Goal: Task Accomplishment & Management: Manage account settings

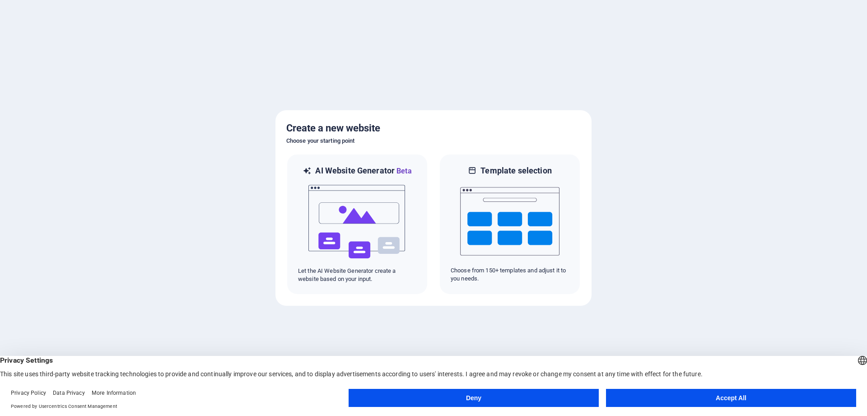
click at [725, 396] on button "Accept All" at bounding box center [731, 398] width 250 height 18
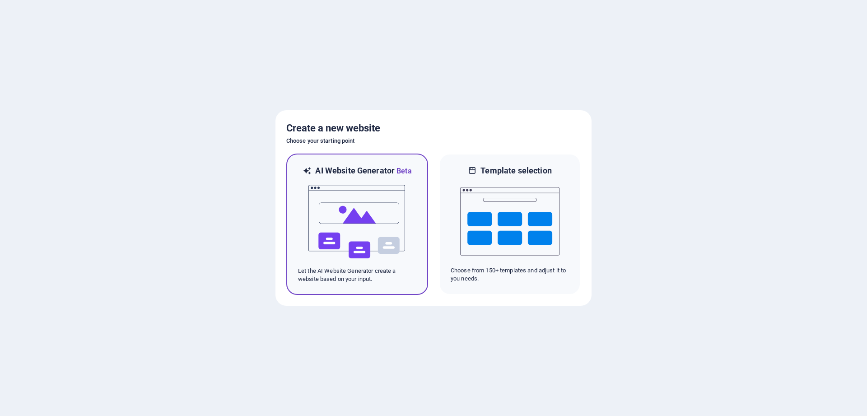
click at [353, 223] on img at bounding box center [356, 222] width 99 height 90
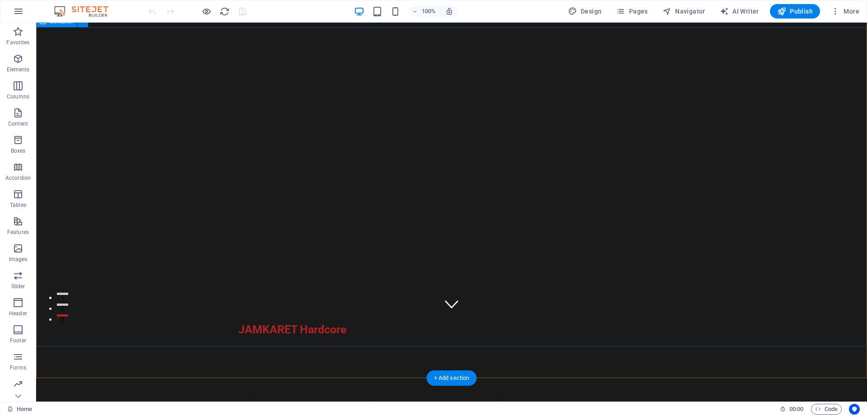
scroll to position [138, 0]
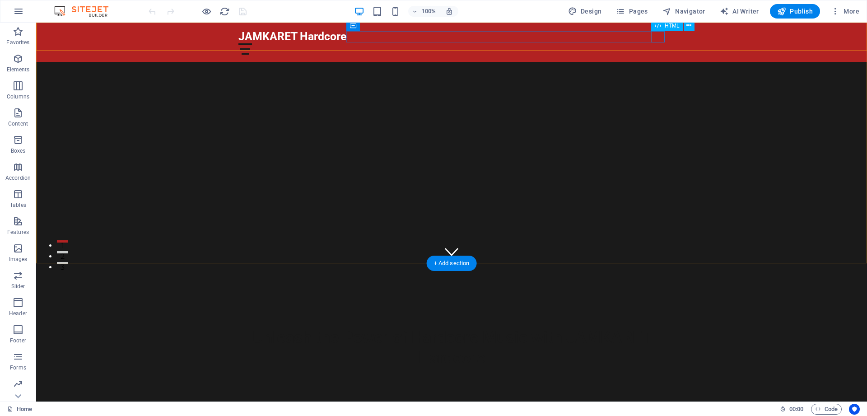
click at [658, 43] on div at bounding box center [451, 48] width 426 height 11
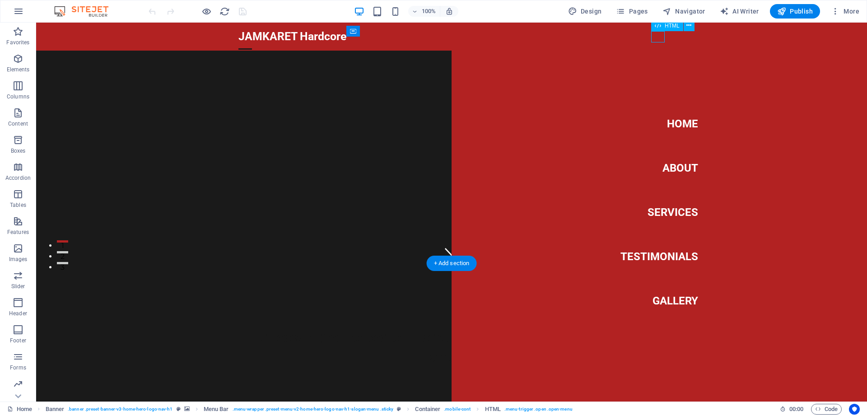
click at [252, 43] on div at bounding box center [245, 48] width 14 height 11
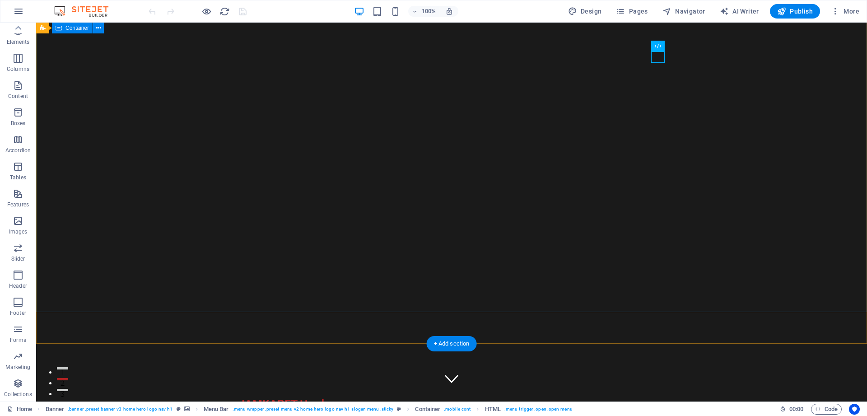
scroll to position [0, 0]
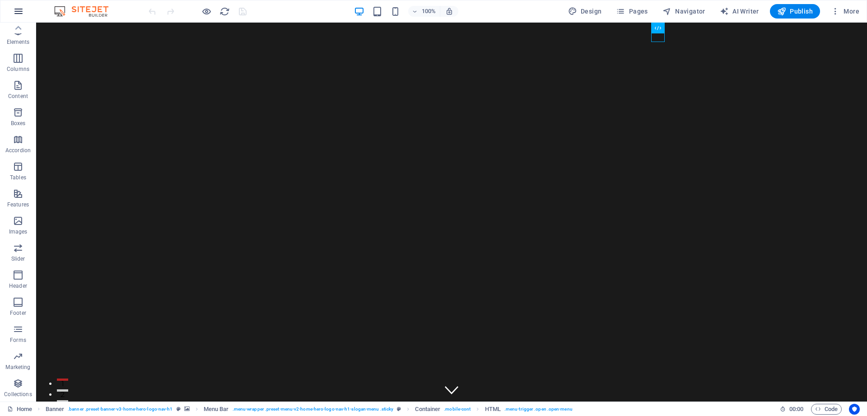
click at [18, 13] on icon "button" at bounding box center [18, 11] width 11 height 11
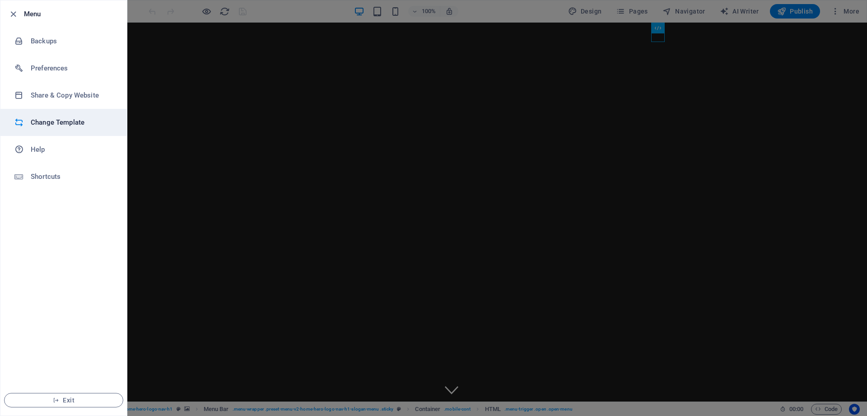
click at [42, 125] on h6 "Change Template" at bounding box center [73, 122] width 84 height 11
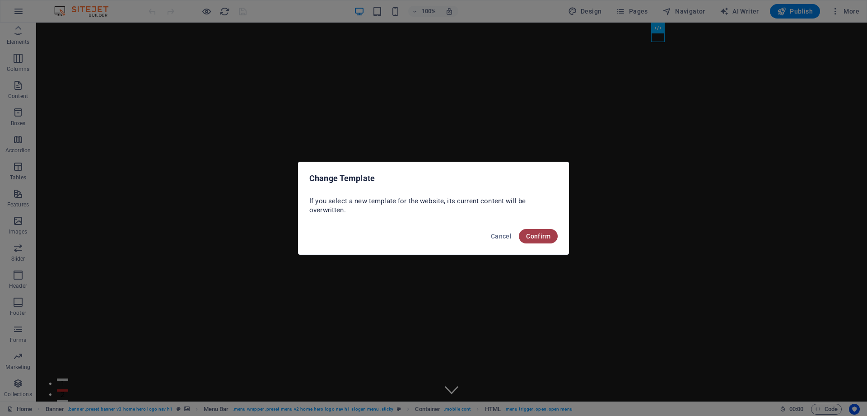
click at [536, 235] on span "Confirm" at bounding box center [538, 235] width 24 height 7
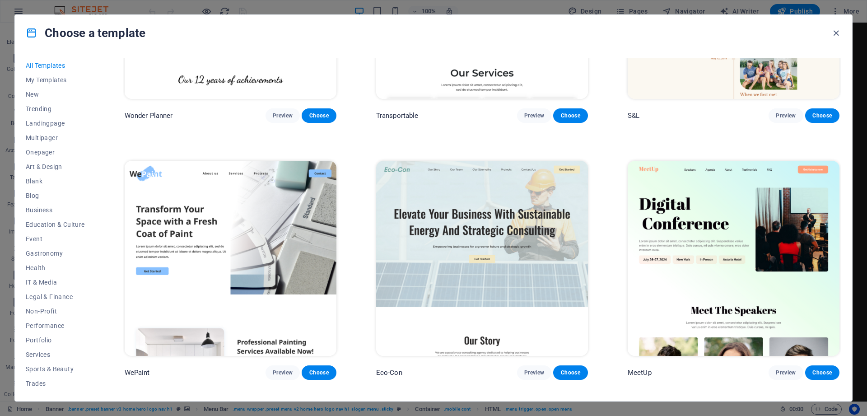
scroll to position [691, 0]
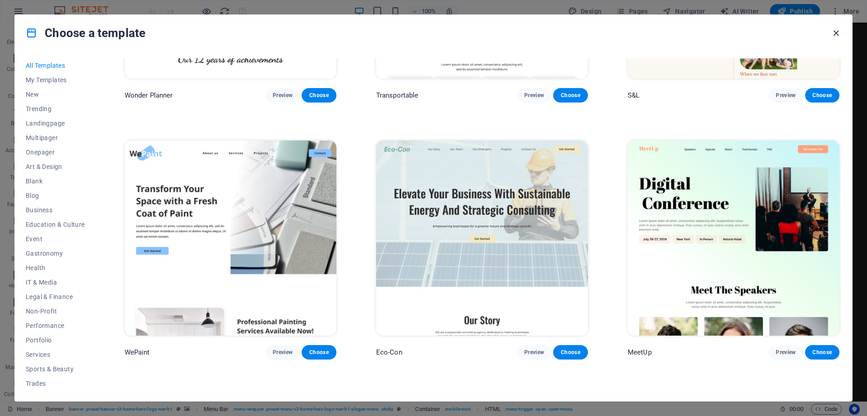
click at [836, 33] on icon "button" at bounding box center [836, 33] width 10 height 10
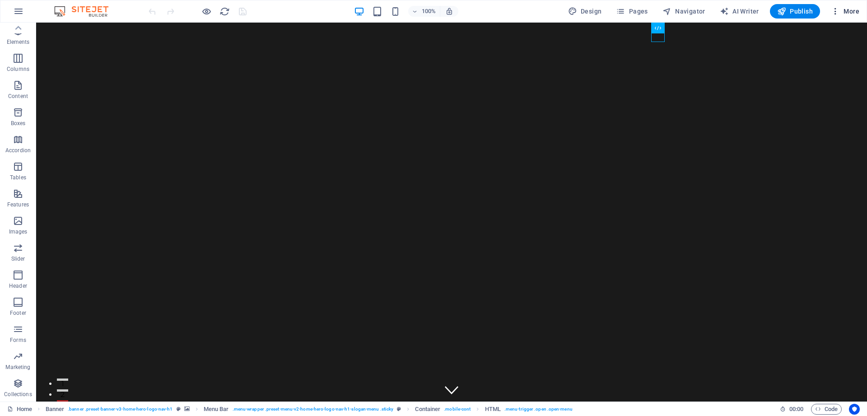
click at [857, 11] on span "More" at bounding box center [845, 11] width 28 height 9
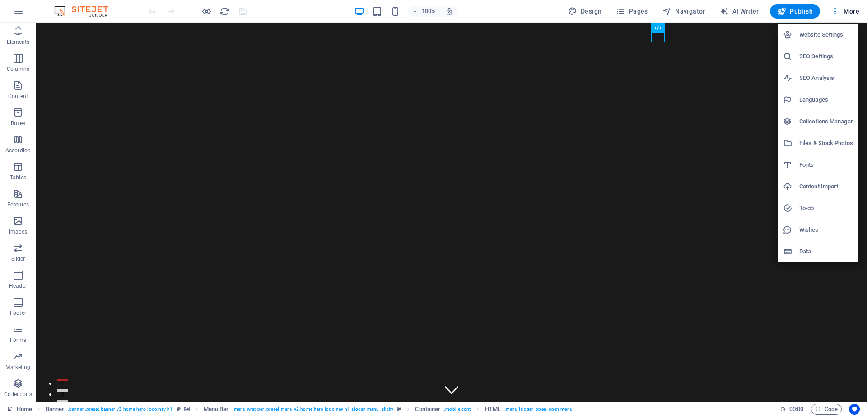
click at [97, 12] on div at bounding box center [433, 208] width 867 height 416
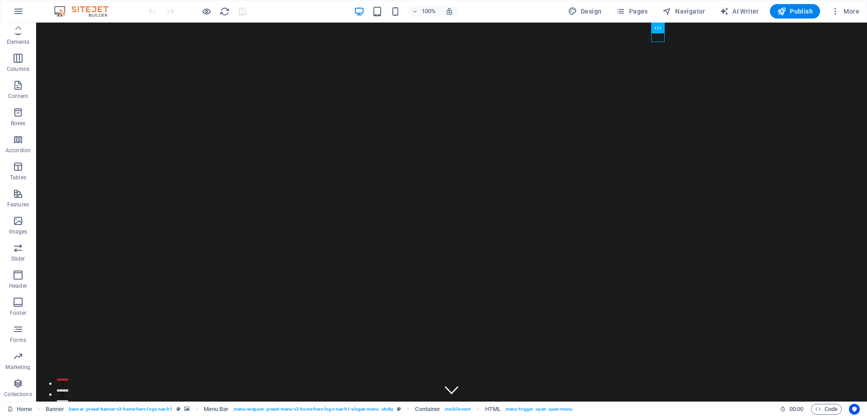
click at [97, 13] on img at bounding box center [86, 11] width 68 height 11
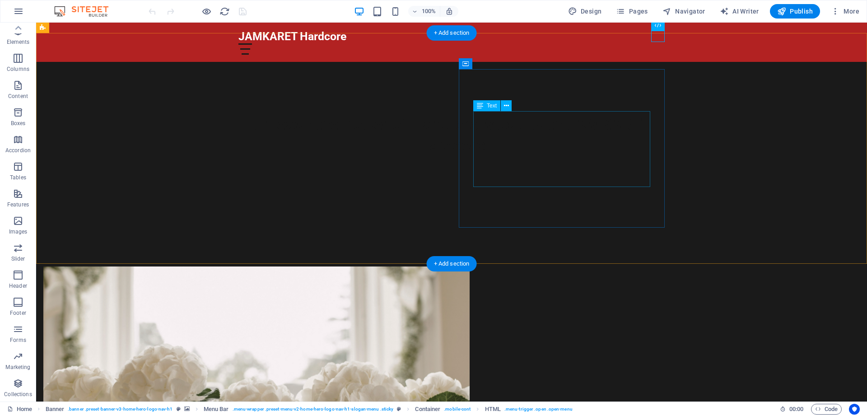
scroll to position [368, 0]
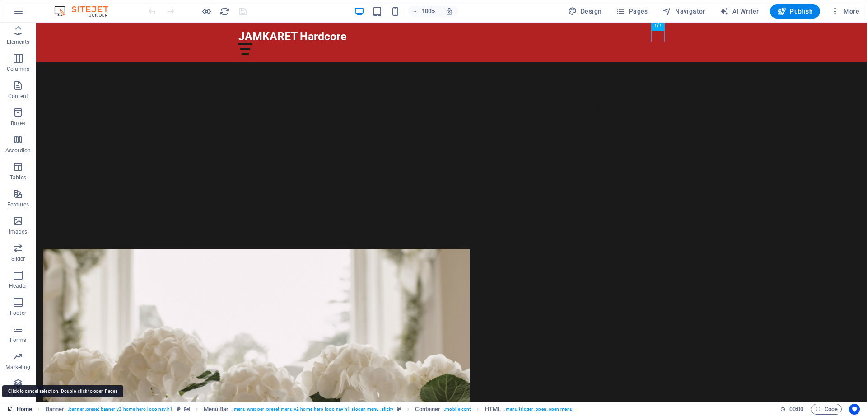
click at [18, 409] on link "Home" at bounding box center [19, 409] width 25 height 11
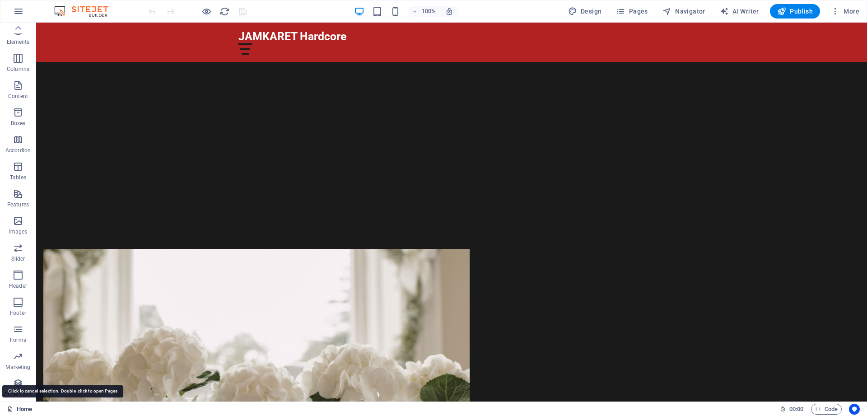
click at [18, 409] on link "Home" at bounding box center [19, 409] width 25 height 11
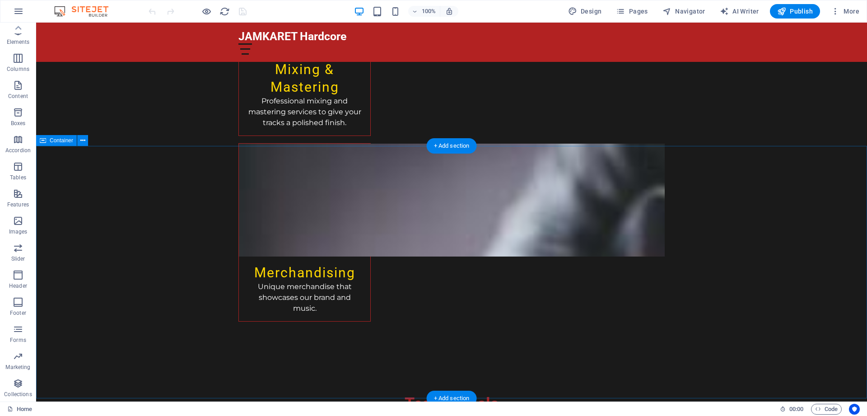
scroll to position [1888, 0]
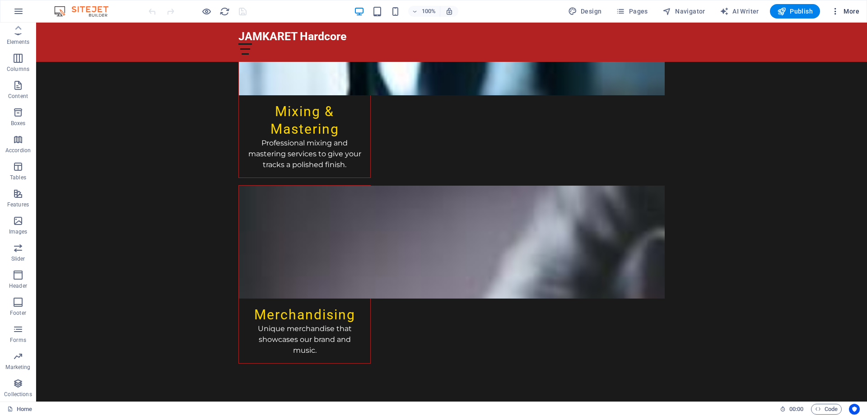
click at [835, 13] on icon "button" at bounding box center [835, 11] width 9 height 9
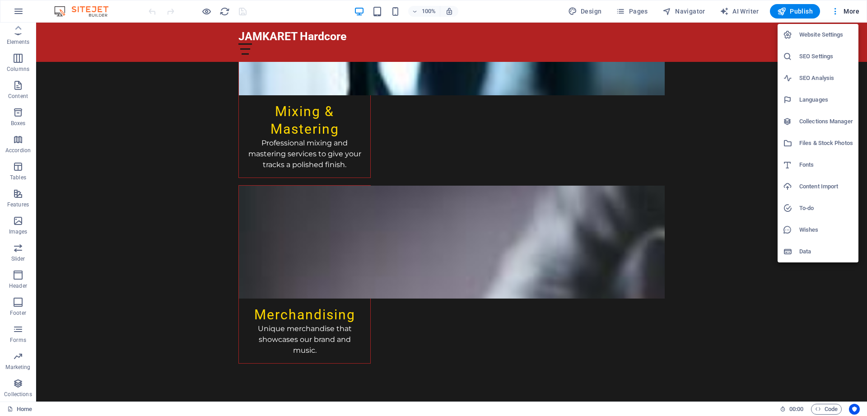
click at [849, 13] on div at bounding box center [433, 208] width 867 height 416
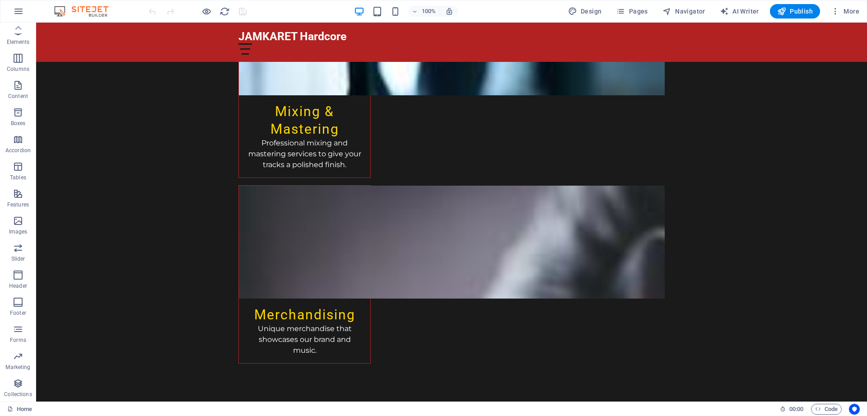
click at [852, 13] on span "More" at bounding box center [845, 11] width 28 height 9
